Goal: Task Accomplishment & Management: Use online tool/utility

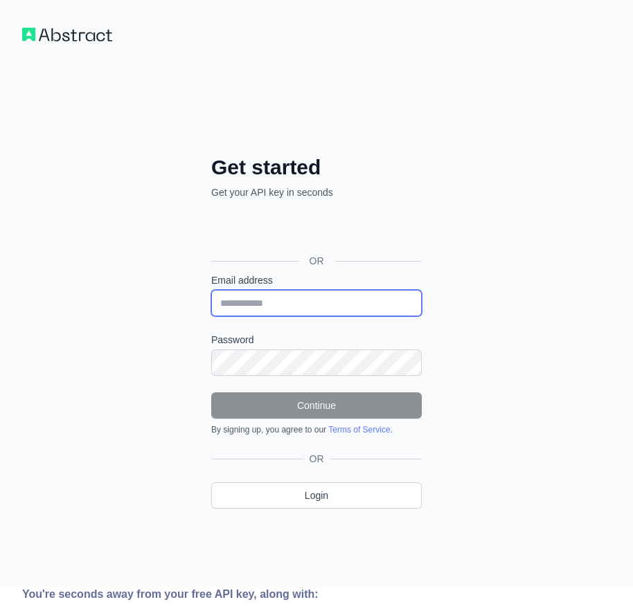
click at [254, 293] on input "Email address" at bounding box center [316, 303] width 210 height 26
paste input "**********"
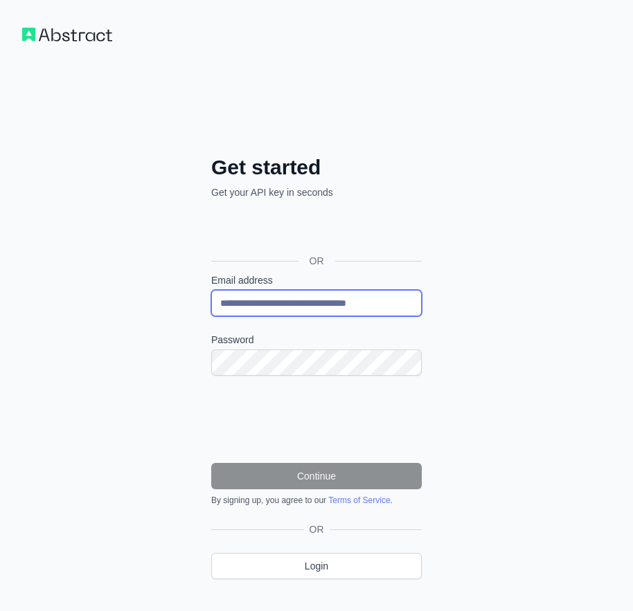
type input "**********"
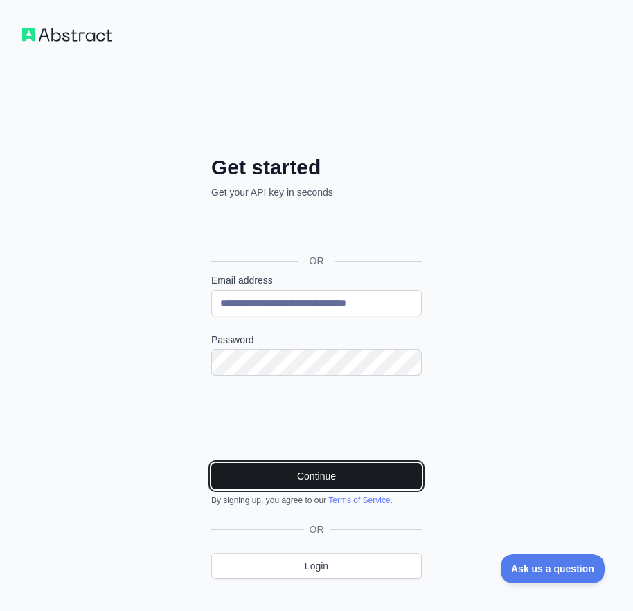
click at [376, 478] on button "Continue" at bounding box center [316, 476] width 210 height 26
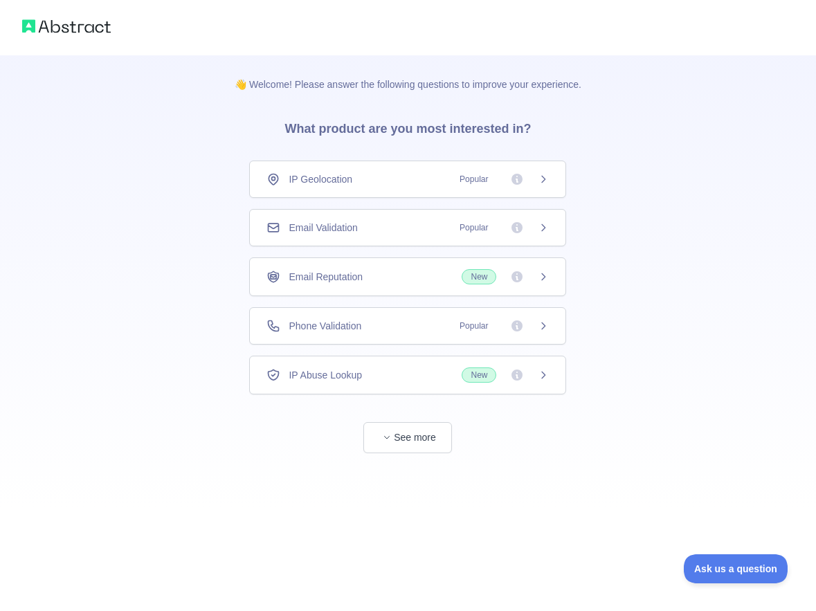
click at [306, 235] on div "Email Validation Popular" at bounding box center [407, 227] width 317 height 37
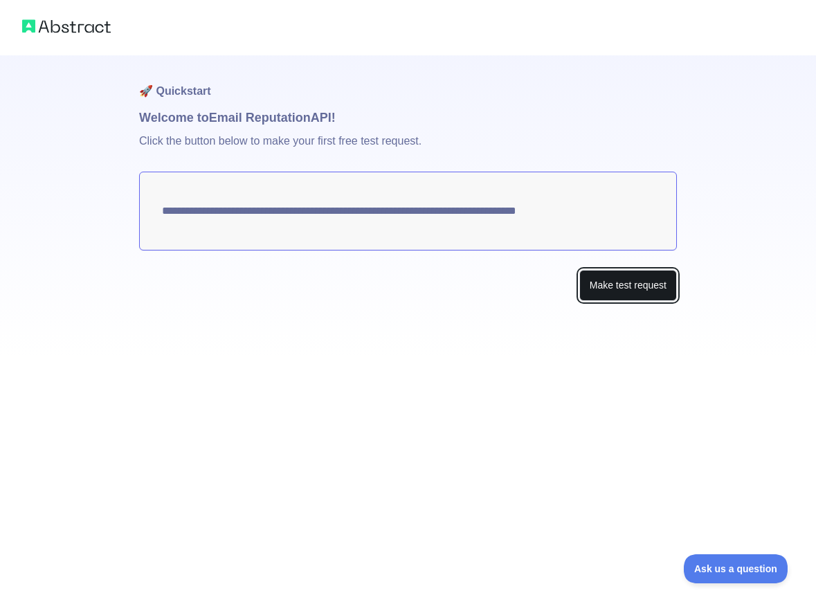
click at [658, 287] on button "Make test request" at bounding box center [628, 285] width 98 height 31
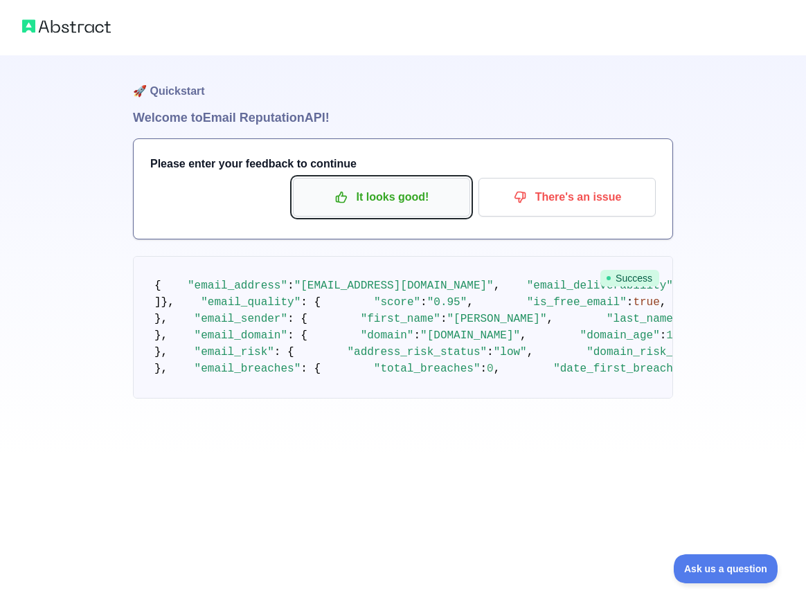
click at [345, 202] on icon "button" at bounding box center [341, 197] width 10 height 10
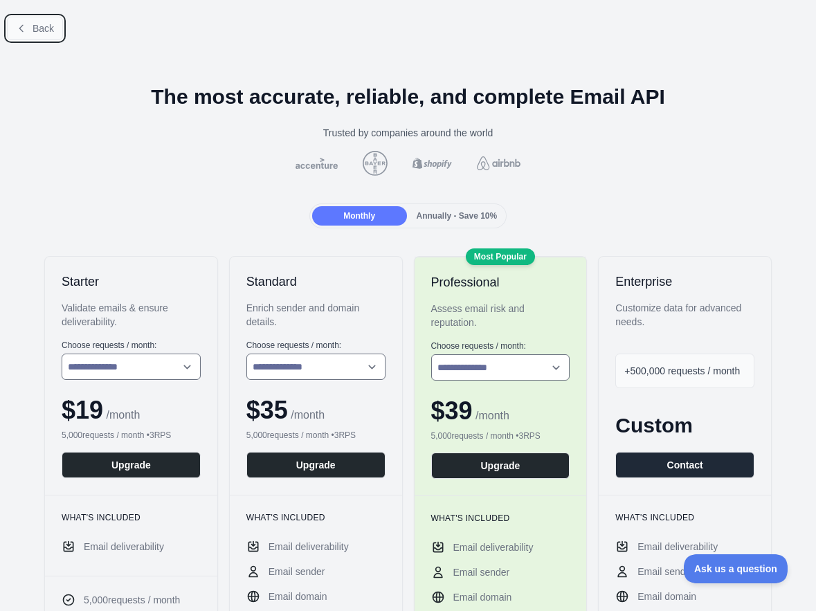
click at [32, 20] on button "Back" at bounding box center [35, 29] width 56 height 24
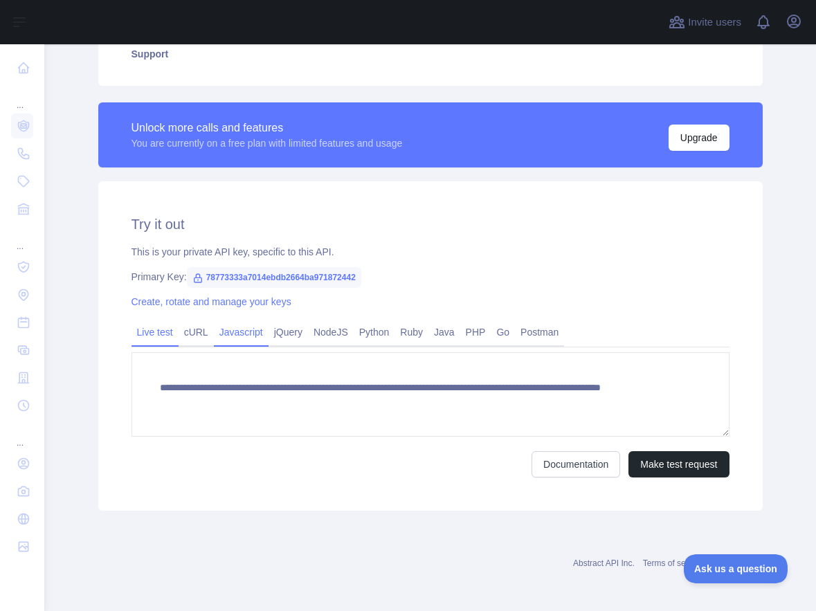
scroll to position [340, 0]
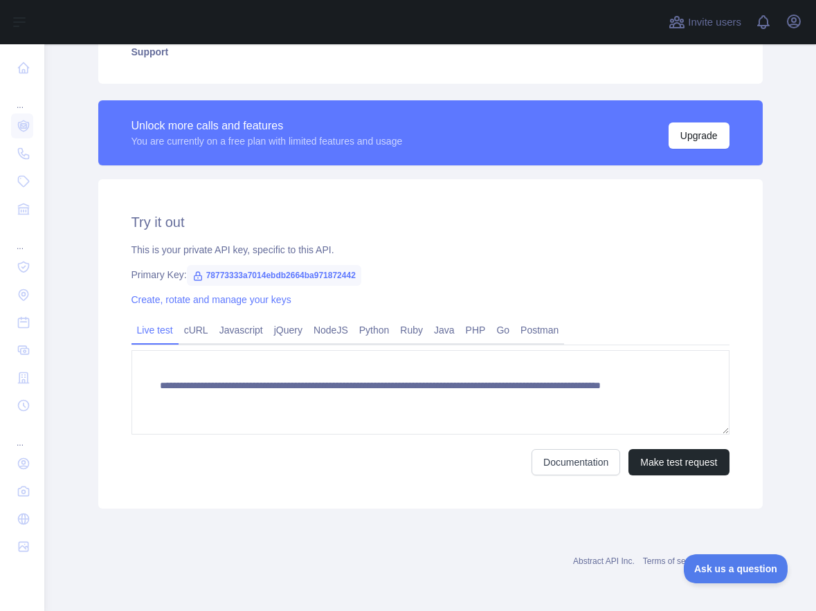
click at [269, 275] on span "78773333a7014ebdb2664ba971872442" at bounding box center [274, 275] width 174 height 21
copy span "78773333a7014ebdb2664ba971872442"
